Goal: Task Accomplishment & Management: Use online tool/utility

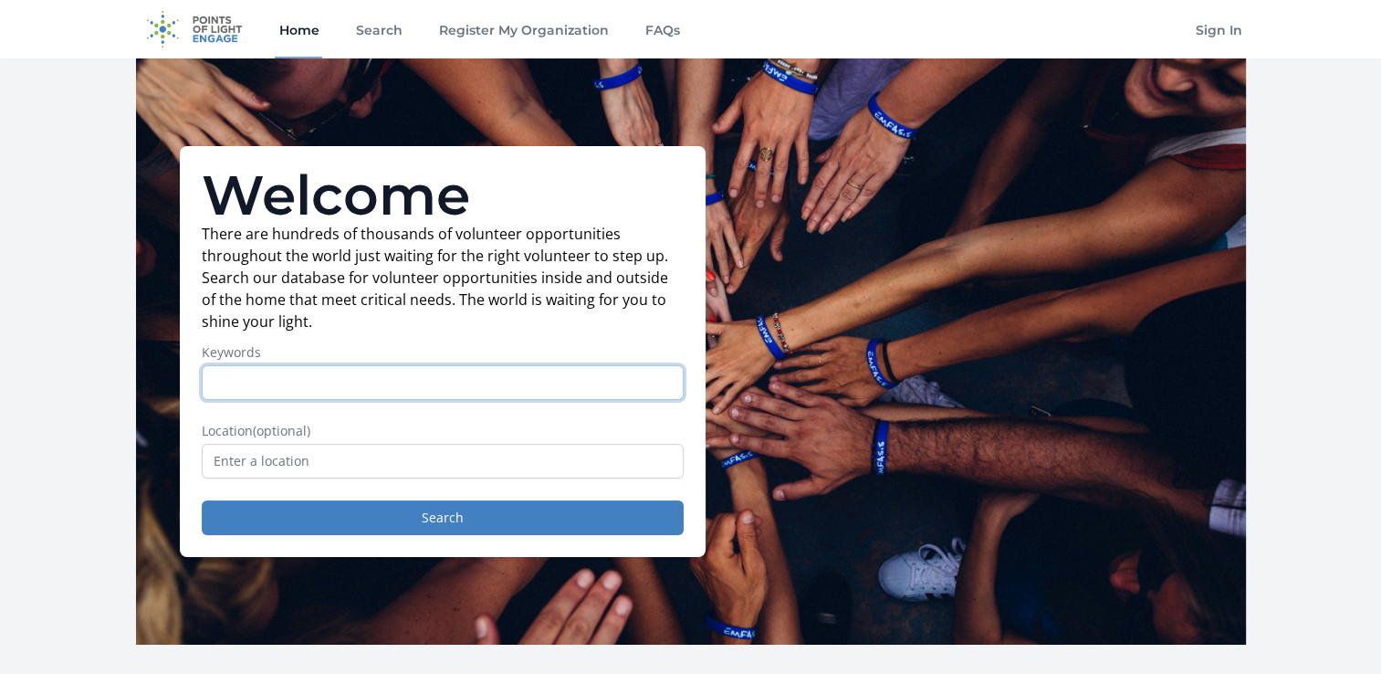
click at [268, 381] on input "Keywords" at bounding box center [443, 382] width 482 height 35
type input "virtual"
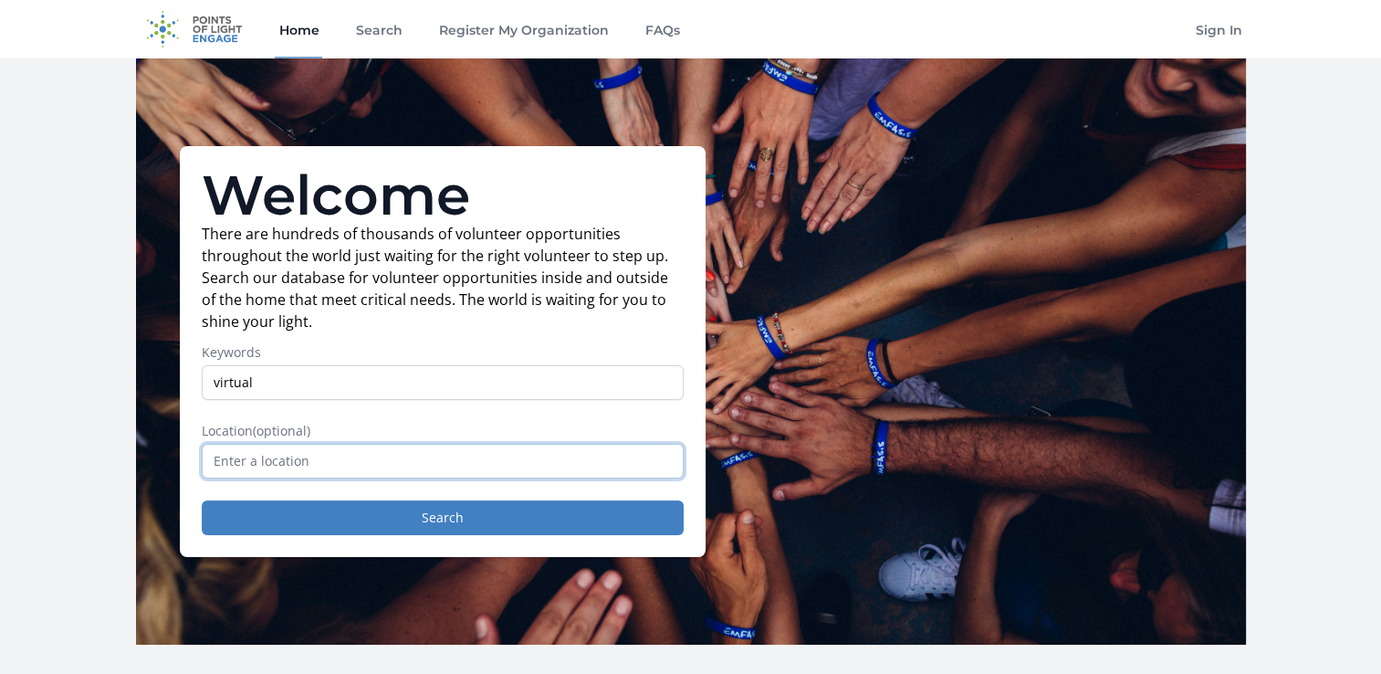
click at [324, 453] on input "text" at bounding box center [443, 461] width 482 height 35
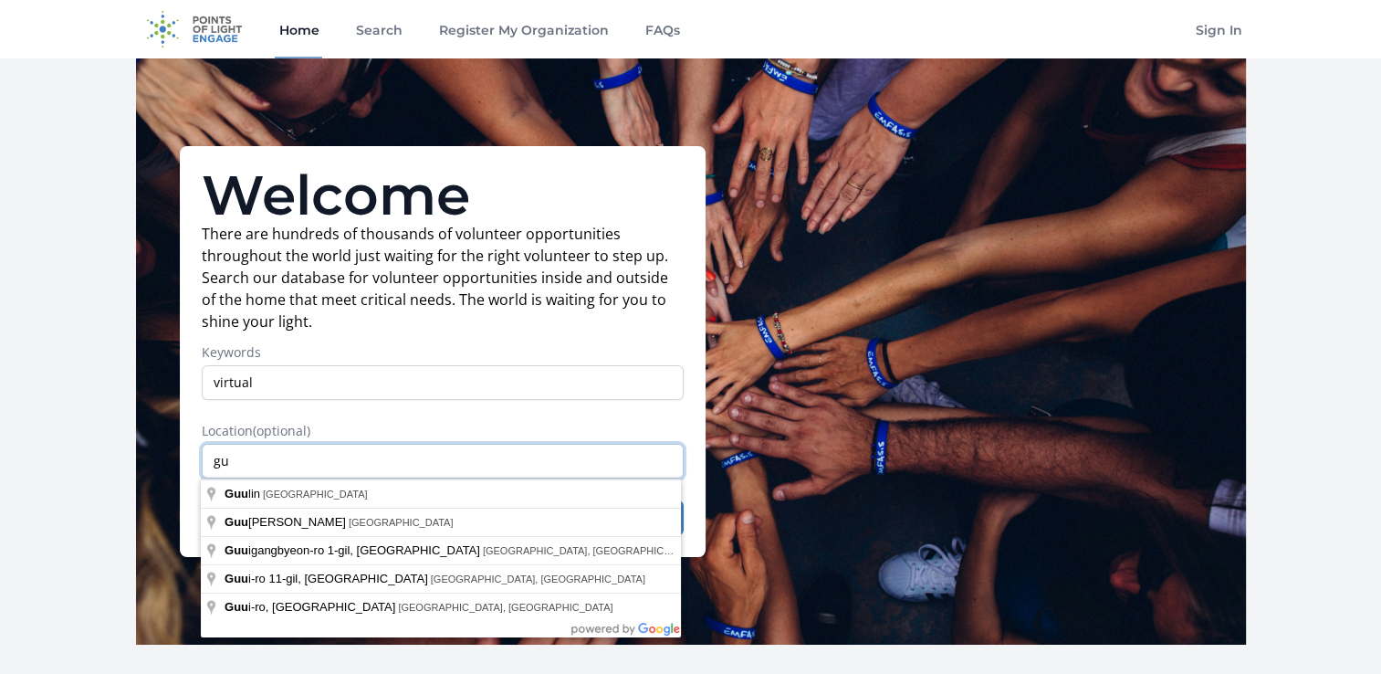
type input "g"
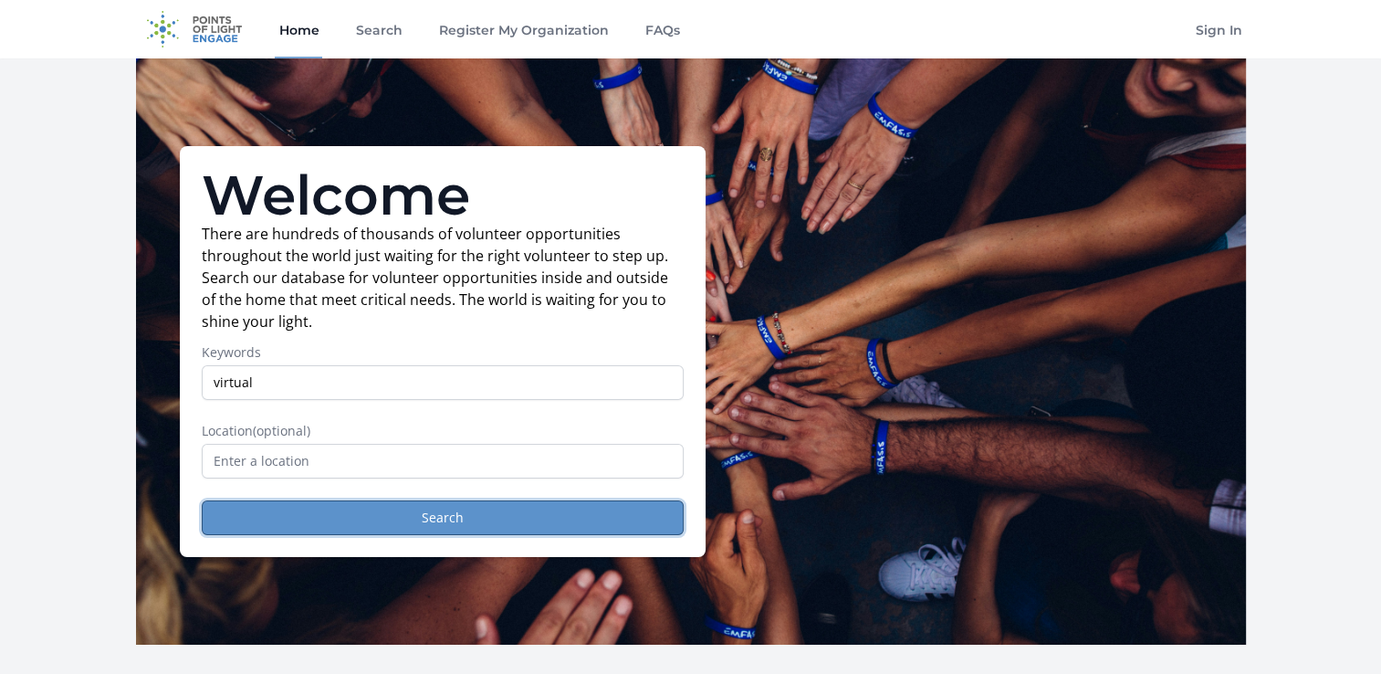
click at [444, 508] on button "Search" at bounding box center [443, 517] width 482 height 35
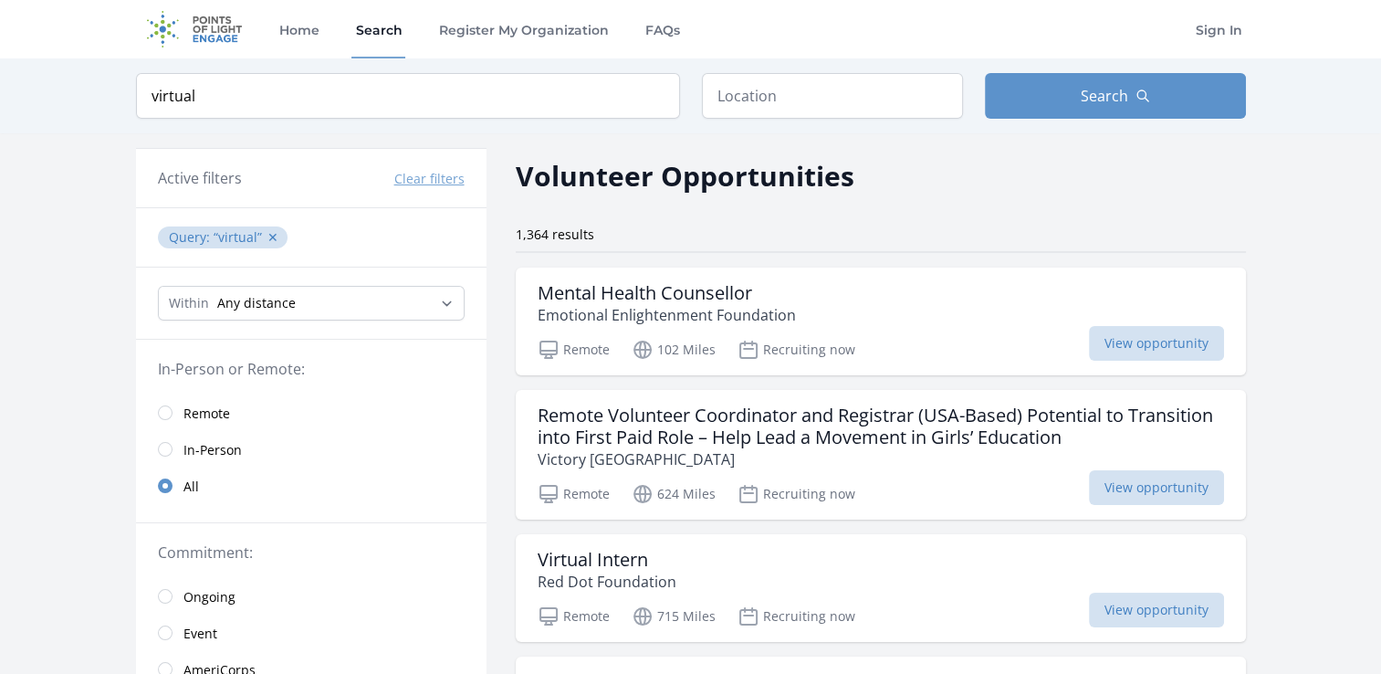
click at [199, 412] on span "Remote" at bounding box center [206, 413] width 47 height 18
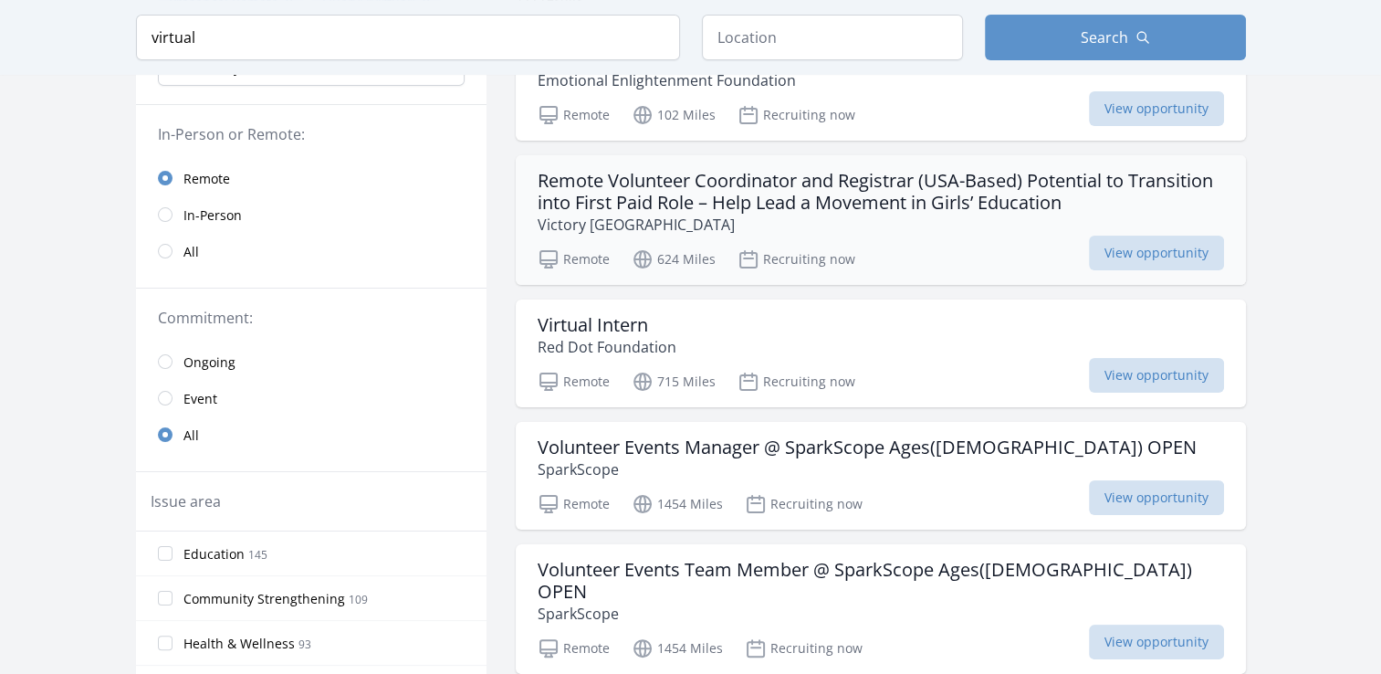
scroll to position [274, 0]
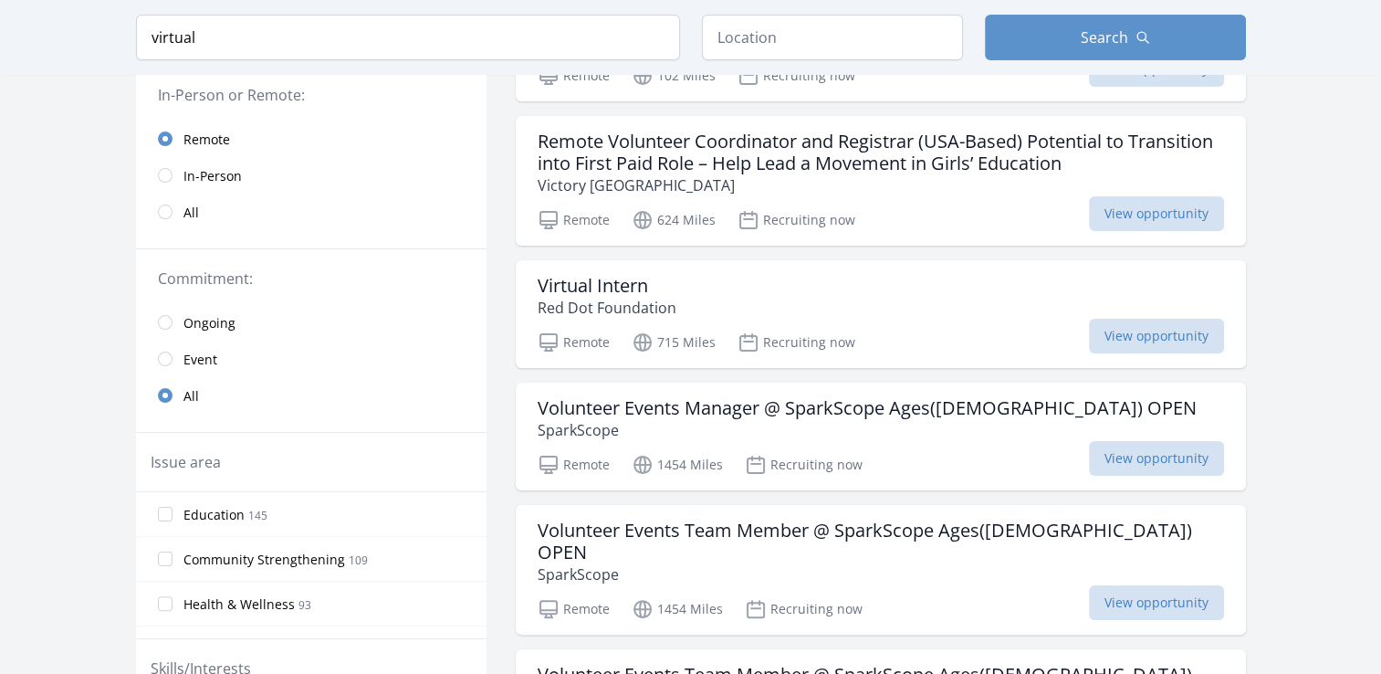
click at [180, 322] on link "Ongoing" at bounding box center [311, 322] width 351 height 37
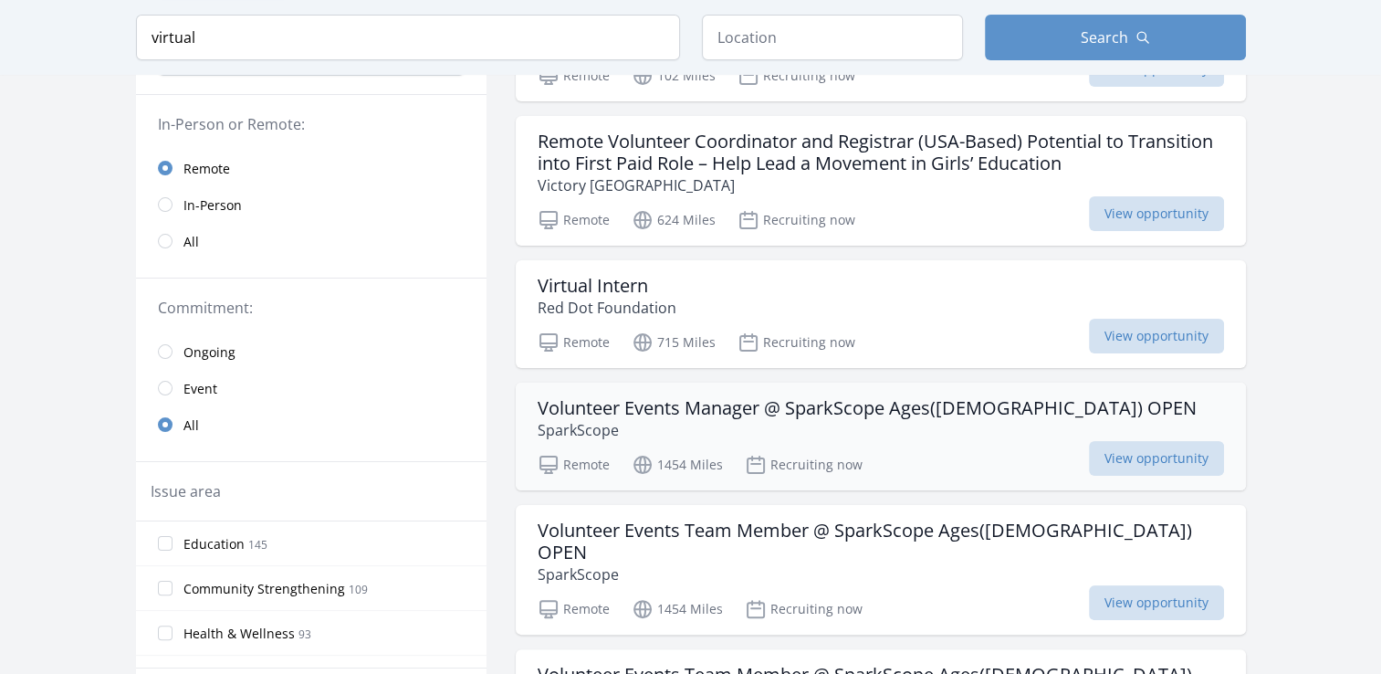
scroll to position [303, 0]
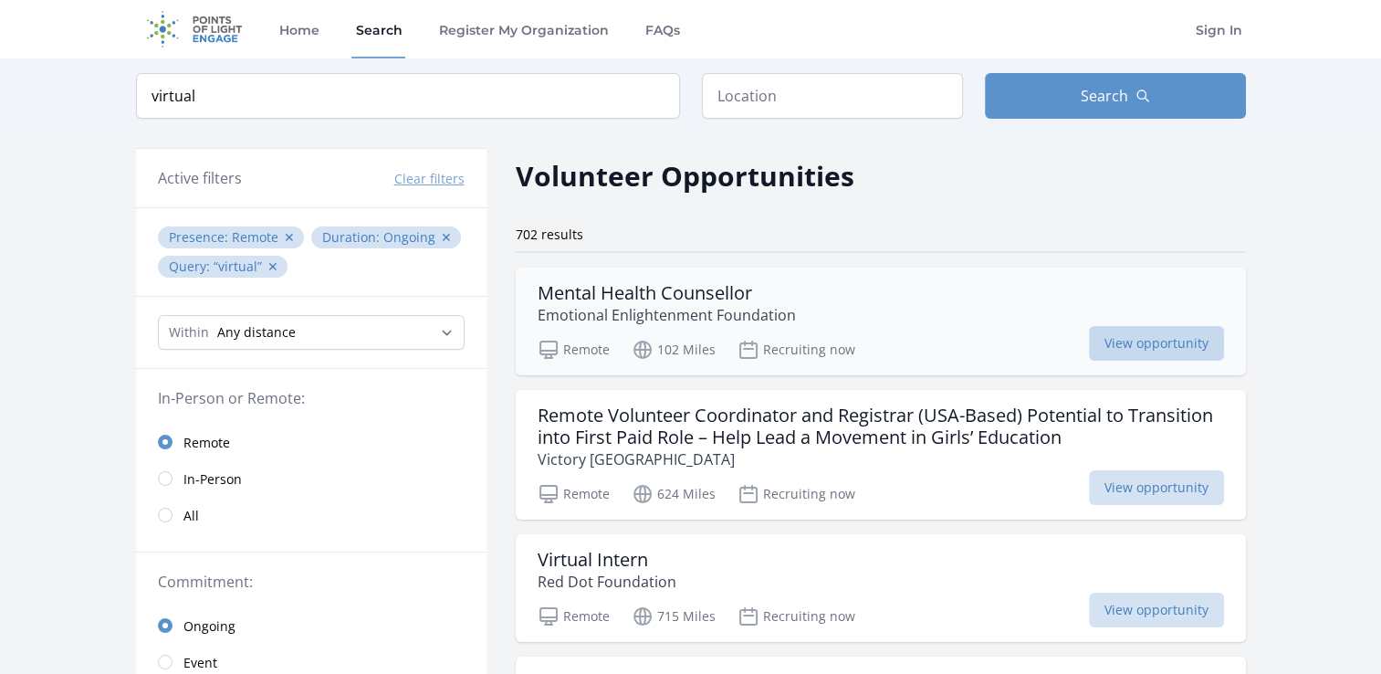
click at [1147, 344] on span "View opportunity" at bounding box center [1156, 343] width 135 height 35
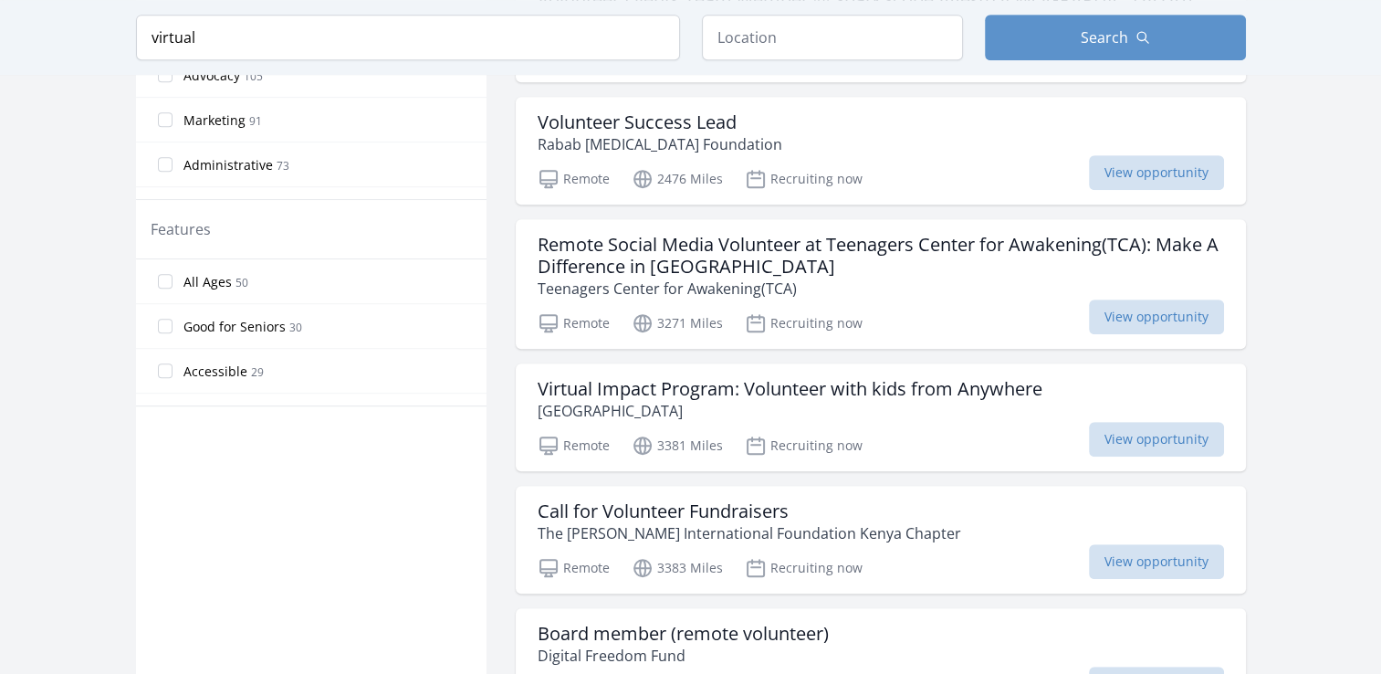
scroll to position [548, 0]
